Goal: Task Accomplishment & Management: Manage account settings

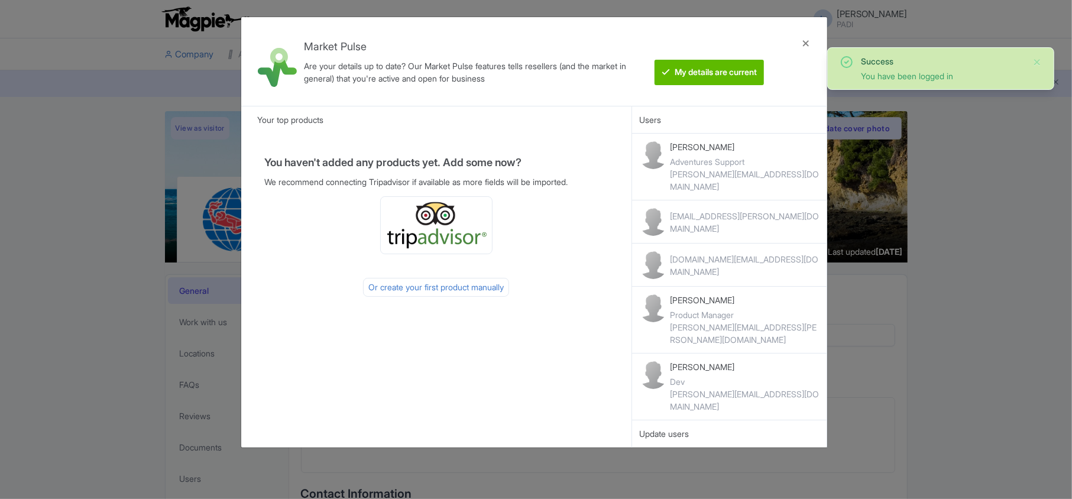
click at [807, 41] on div at bounding box center [806, 62] width 28 height 70
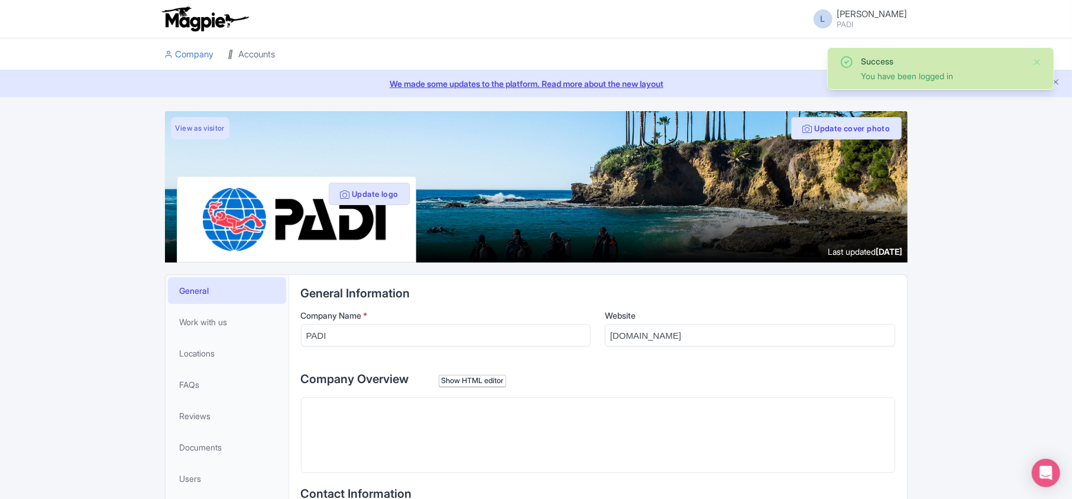
click at [261, 50] on link "Accounts" at bounding box center [251, 54] width 47 height 33
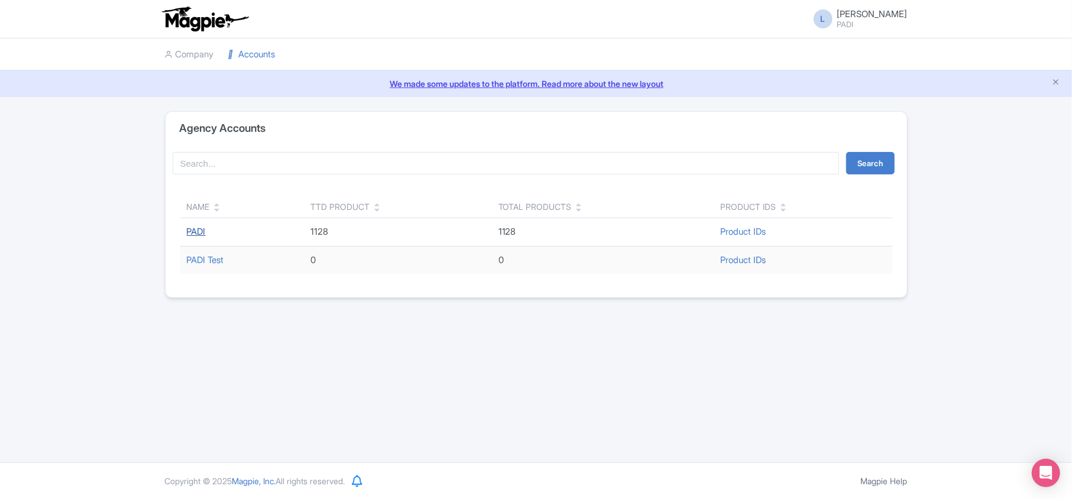
click at [201, 232] on link "PADI" at bounding box center [196, 231] width 19 height 11
click at [199, 233] on link "PADI" at bounding box center [196, 231] width 19 height 11
